Goal: Transaction & Acquisition: Subscribe to service/newsletter

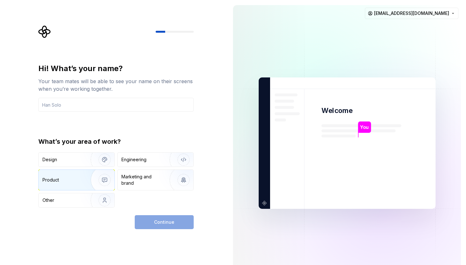
click at [71, 185] on div "Product" at bounding box center [77, 180] width 76 height 20
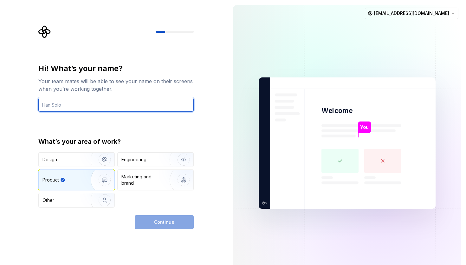
click at [50, 111] on input "text" at bounding box center [115, 105] width 155 height 14
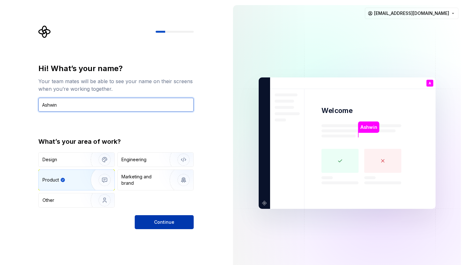
type input "Ashwin"
click at [166, 224] on span "Continue" at bounding box center [164, 222] width 20 height 6
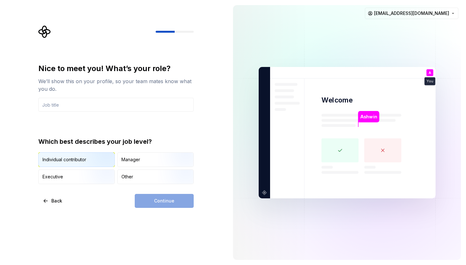
click at [107, 161] on img "button" at bounding box center [99, 167] width 41 height 43
click at [161, 206] on div "Continue" at bounding box center [164, 201] width 59 height 14
click at [78, 106] on input "text" at bounding box center [115, 105] width 155 height 14
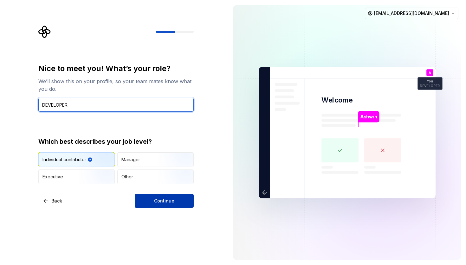
type input "DEVELOPER"
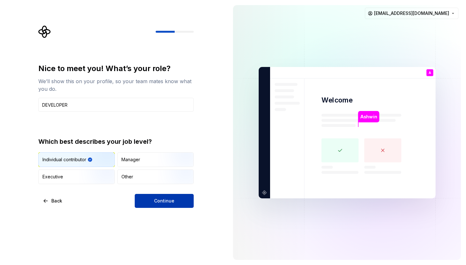
click at [142, 197] on button "Continue" at bounding box center [164, 201] width 59 height 14
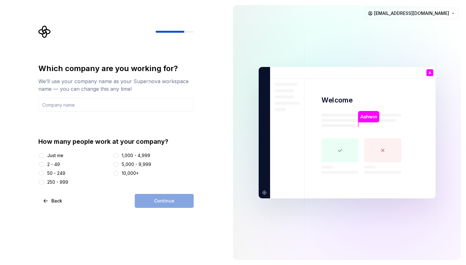
click at [62, 155] on div "Just me" at bounding box center [55, 155] width 16 height 6
click at [44, 155] on button "Just me" at bounding box center [41, 155] width 5 height 5
click at [165, 204] on div "Continue" at bounding box center [164, 201] width 59 height 14
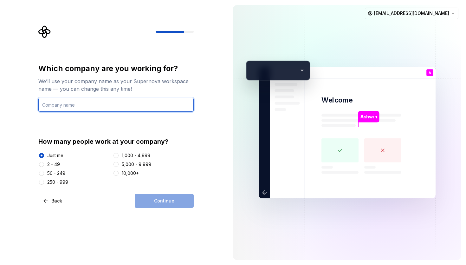
click at [82, 104] on input "text" at bounding box center [115, 105] width 155 height 14
type input "Masterly"
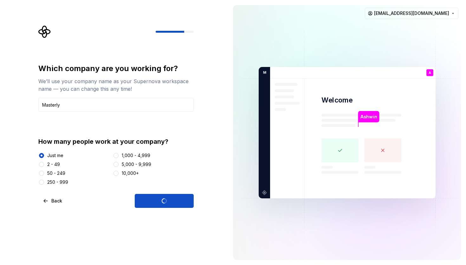
click at [301, 72] on div "[PERSON_NAME] Welcome A You DEVELOPER T B +3 M asterly [PERSON_NAME] [PERSON_NA…" at bounding box center [347, 132] width 177 height 131
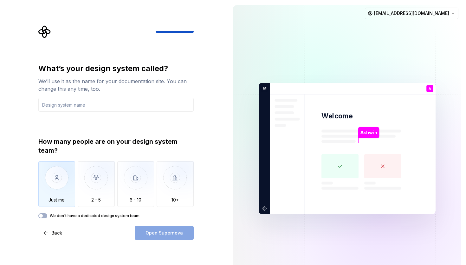
click at [67, 194] on img "button" at bounding box center [56, 182] width 37 height 43
click at [52, 213] on label "We don't have a dedicated design system team" at bounding box center [95, 215] width 90 height 5
click at [47, 213] on button "We don't have a dedicated design system team" at bounding box center [42, 215] width 9 height 5
click at [43, 212] on div "How many people are on your design system team? Just me 2 - 5 6 - 10 10+ We don…" at bounding box center [115, 177] width 155 height 81
click at [99, 104] on input "text" at bounding box center [115, 105] width 155 height 14
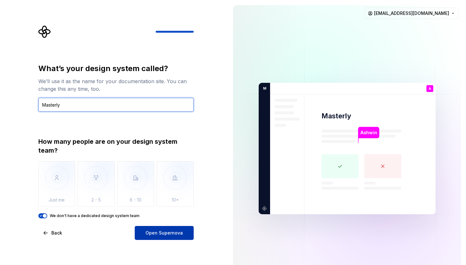
type input "Masterly"
click at [158, 236] on button "Open Supernova" at bounding box center [164, 233] width 59 height 14
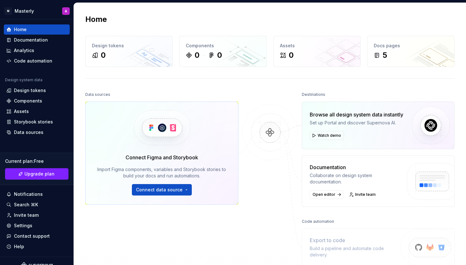
click at [201, 153] on div "Connect Figma and Storybook Import Figma components, variables and Storybook st…" at bounding box center [161, 153] width 153 height 103
click at [45, 89] on div "Design tokens" at bounding box center [36, 90] width 61 height 6
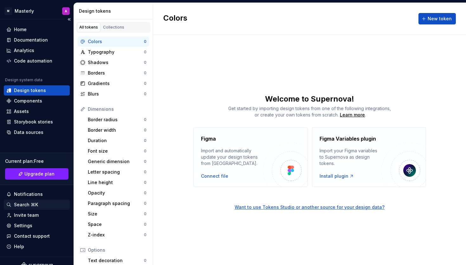
scroll to position [9, 0]
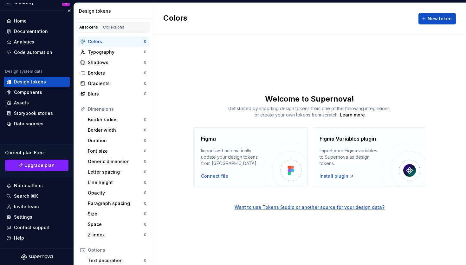
click at [49, 159] on div "Current plan : Free Upgrade plan" at bounding box center [37, 160] width 74 height 32
click at [47, 166] on span "Upgrade plan" at bounding box center [39, 165] width 30 height 6
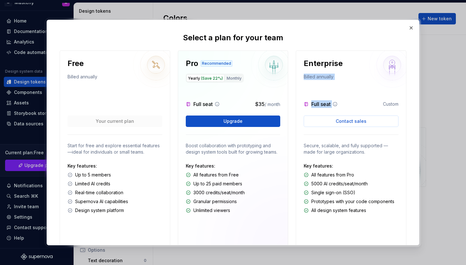
drag, startPoint x: 365, startPoint y: 63, endPoint x: 339, endPoint y: 94, distance: 40.1
click at [339, 93] on div "Enterprise Billed annually Full seat Custom Contact sales Secure, scalable, and…" at bounding box center [351, 149] width 111 height 198
click at [330, 105] on p "Full seat" at bounding box center [321, 104] width 19 height 8
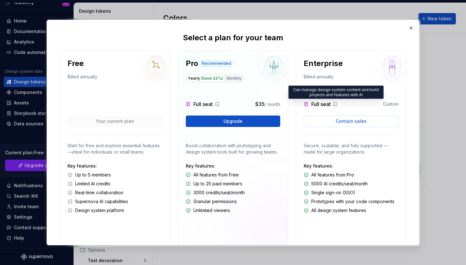
click at [337, 104] on icon at bounding box center [335, 104] width 5 height 5
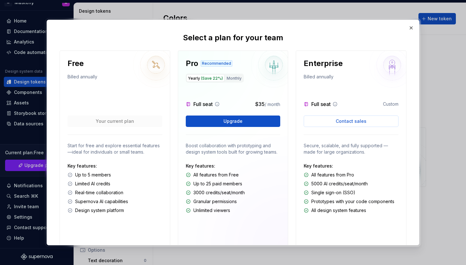
click at [217, 104] on icon at bounding box center [217, 104] width 5 height 5
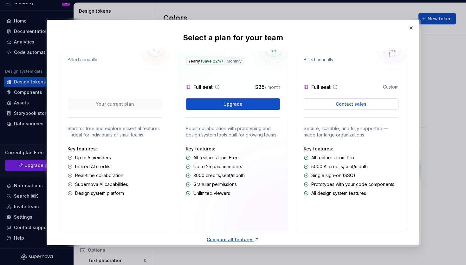
scroll to position [0, 0]
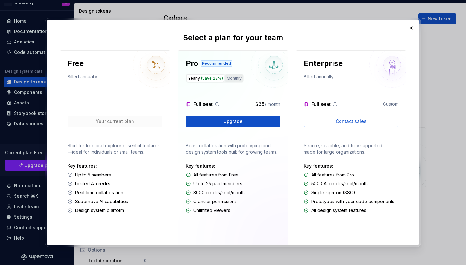
click at [233, 75] on button "Monthly" at bounding box center [234, 78] width 18 height 8
click at [220, 79] on span "(Save 22%)" at bounding box center [212, 78] width 22 height 5
click at [229, 78] on button "Monthly" at bounding box center [234, 78] width 18 height 8
